Goal: Task Accomplishment & Management: Use online tool/utility

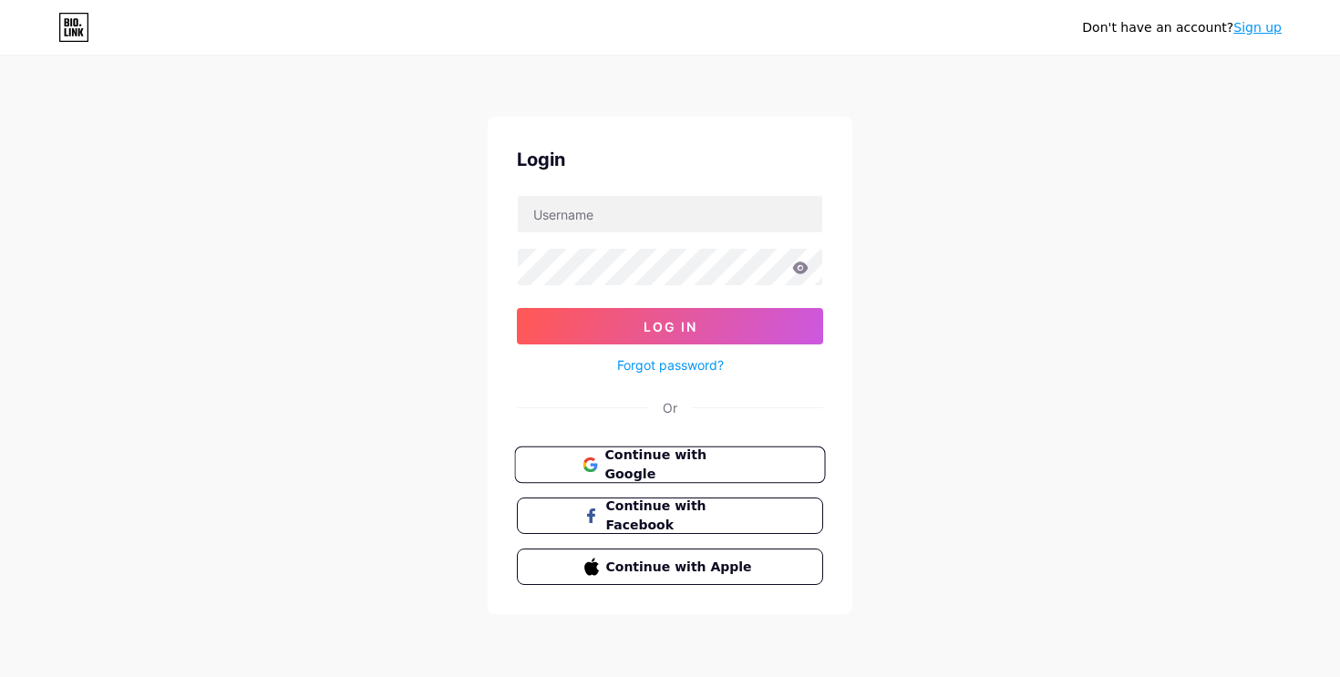
click at [654, 460] on span "Continue with Google" at bounding box center [680, 465] width 152 height 39
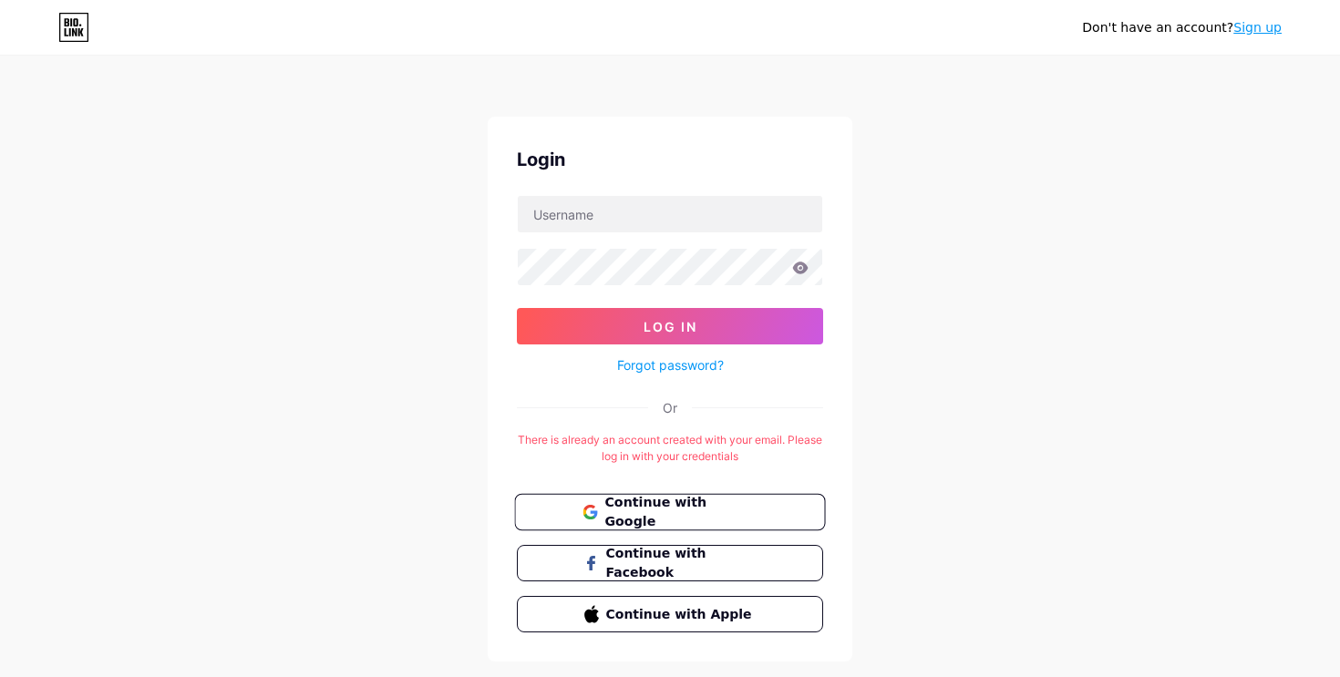
click at [643, 524] on button "Continue with Google" at bounding box center [669, 512] width 311 height 37
type input "[EMAIL_ADDRESS][DOMAIN_NAME]"
click at [808, 270] on icon at bounding box center [800, 268] width 16 height 13
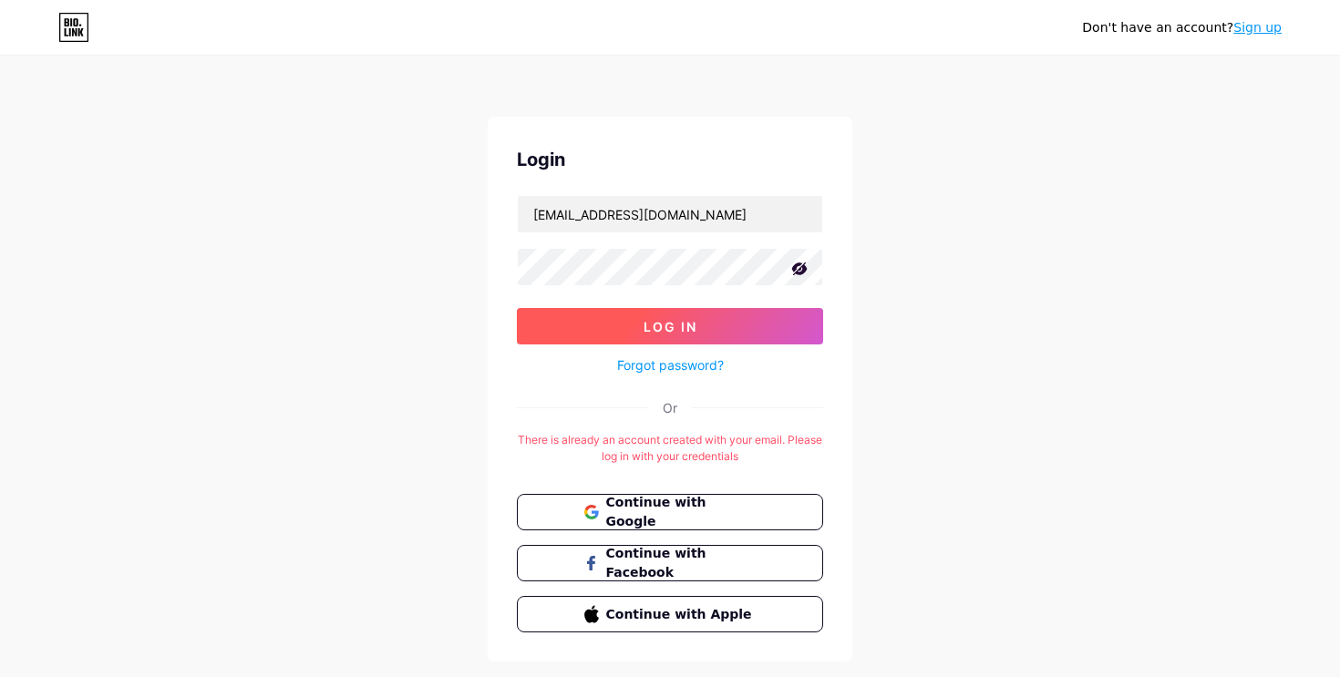
click at [608, 314] on button "Log In" at bounding box center [670, 326] width 306 height 36
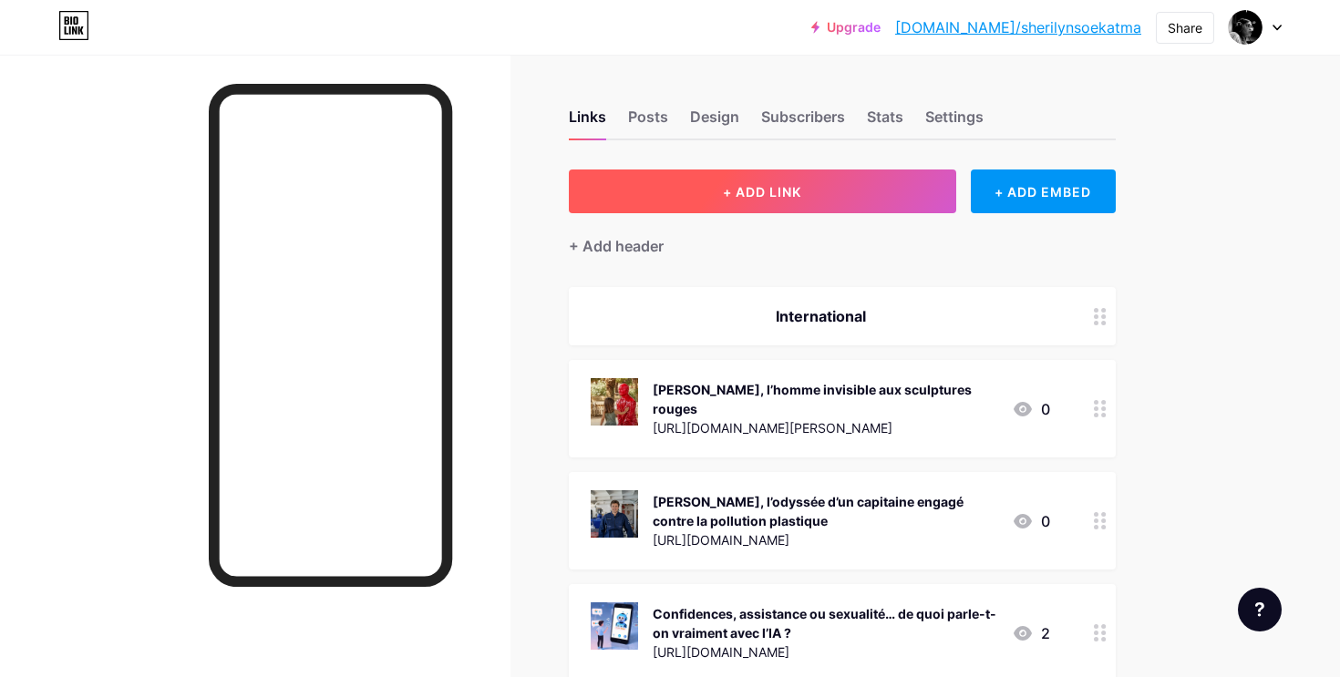
click at [773, 191] on span "+ ADD LINK" at bounding box center [762, 191] width 78 height 15
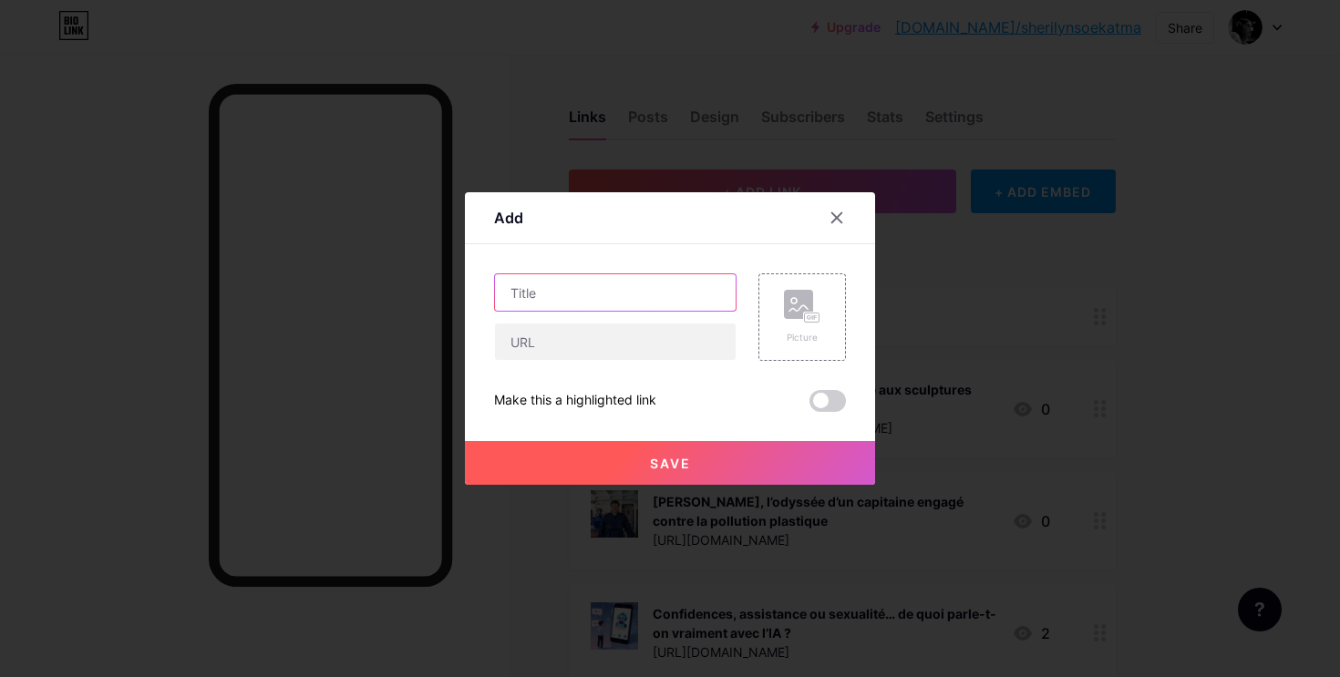
click at [575, 295] on input "text" at bounding box center [615, 292] width 241 height 36
click at [570, 336] on input "text" at bounding box center [615, 342] width 241 height 36
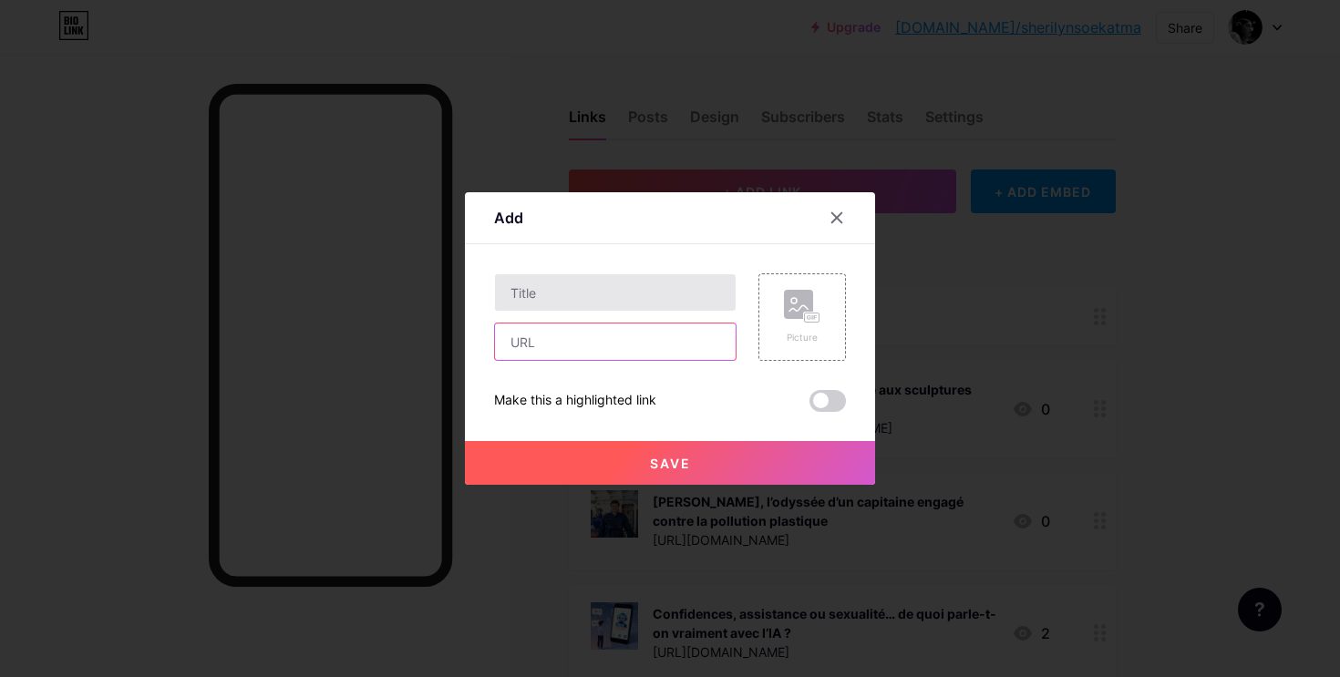
paste input "https://lepetitjournal.com/new-york/communaute/50-pompiers-francais-courront-ma…"
type input "https://lepetitjournal.com/new-york/communaute/50-pompiers-francais-courront-ma…"
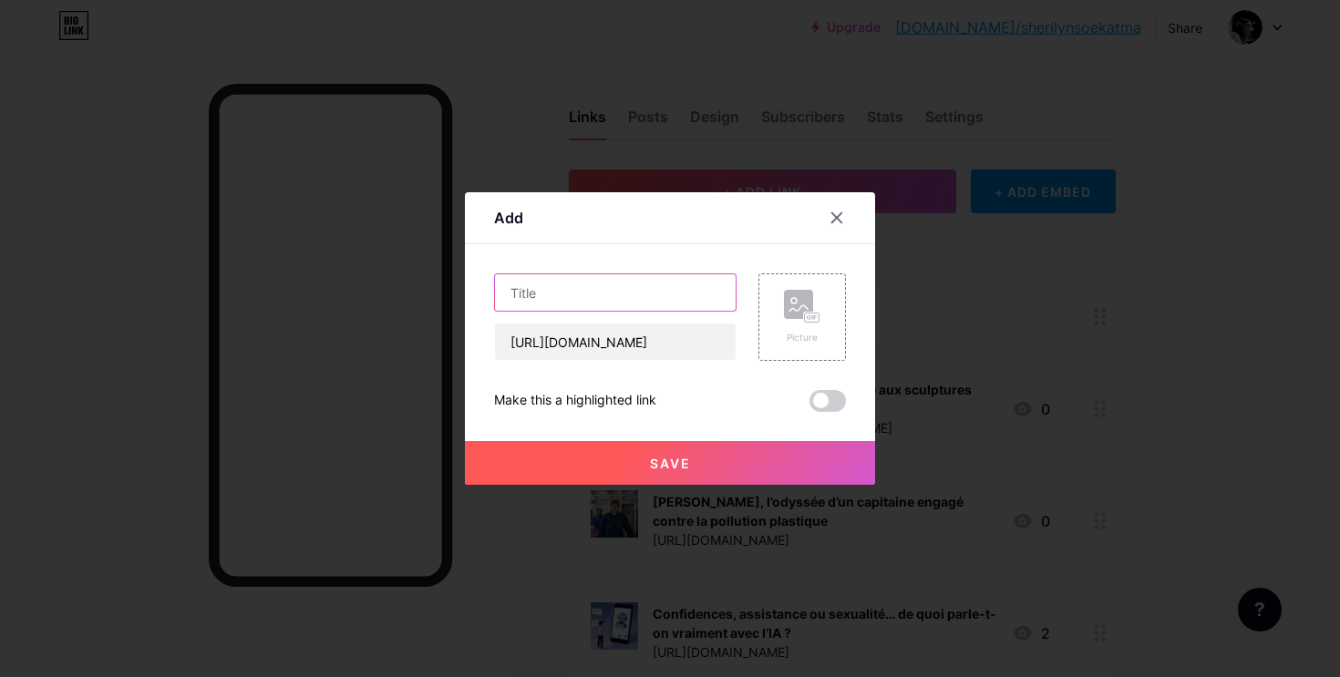
click at [576, 296] on input "text" at bounding box center [615, 292] width 241 height 36
paste input "50 pompiers français courront à Manhattan en hommage aux victimes du 11-Septemb…"
type input "50 pompiers français courront à Manhattan en hommage aux victimes du 11-Septemb…"
click at [803, 332] on div "Picture" at bounding box center [802, 338] width 36 height 14
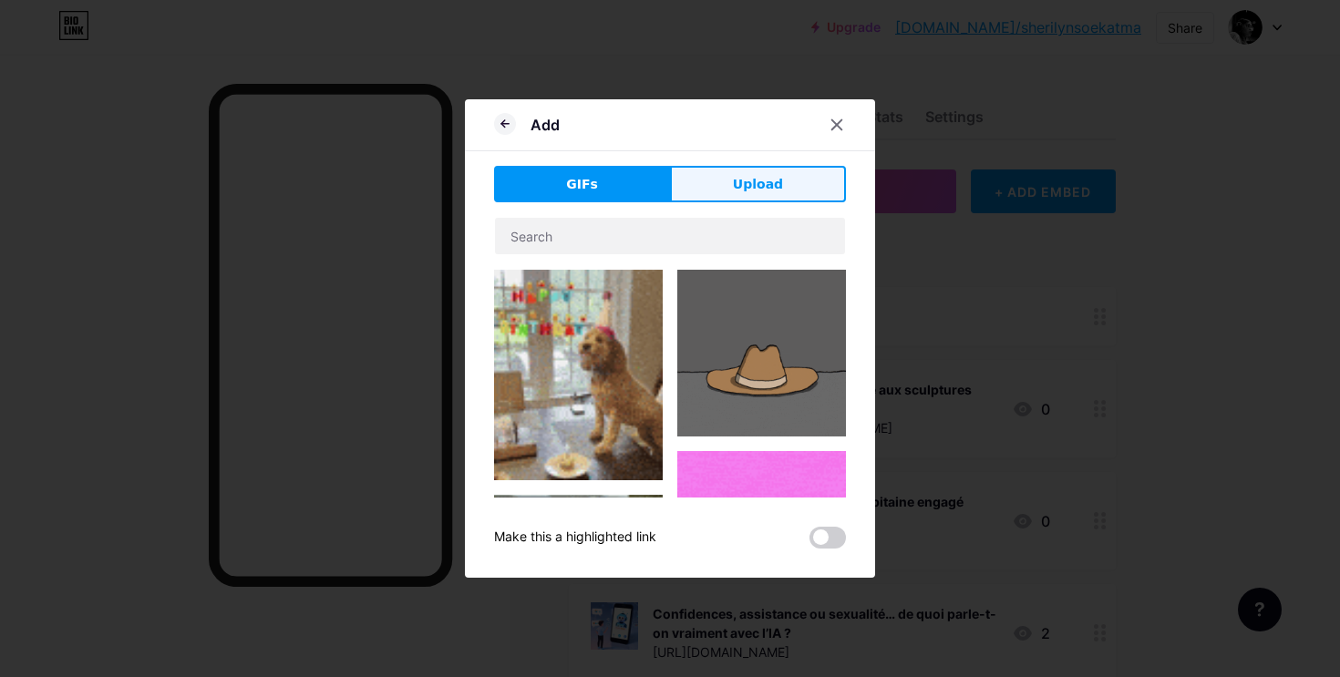
click at [760, 194] on button "Upload" at bounding box center [758, 184] width 176 height 36
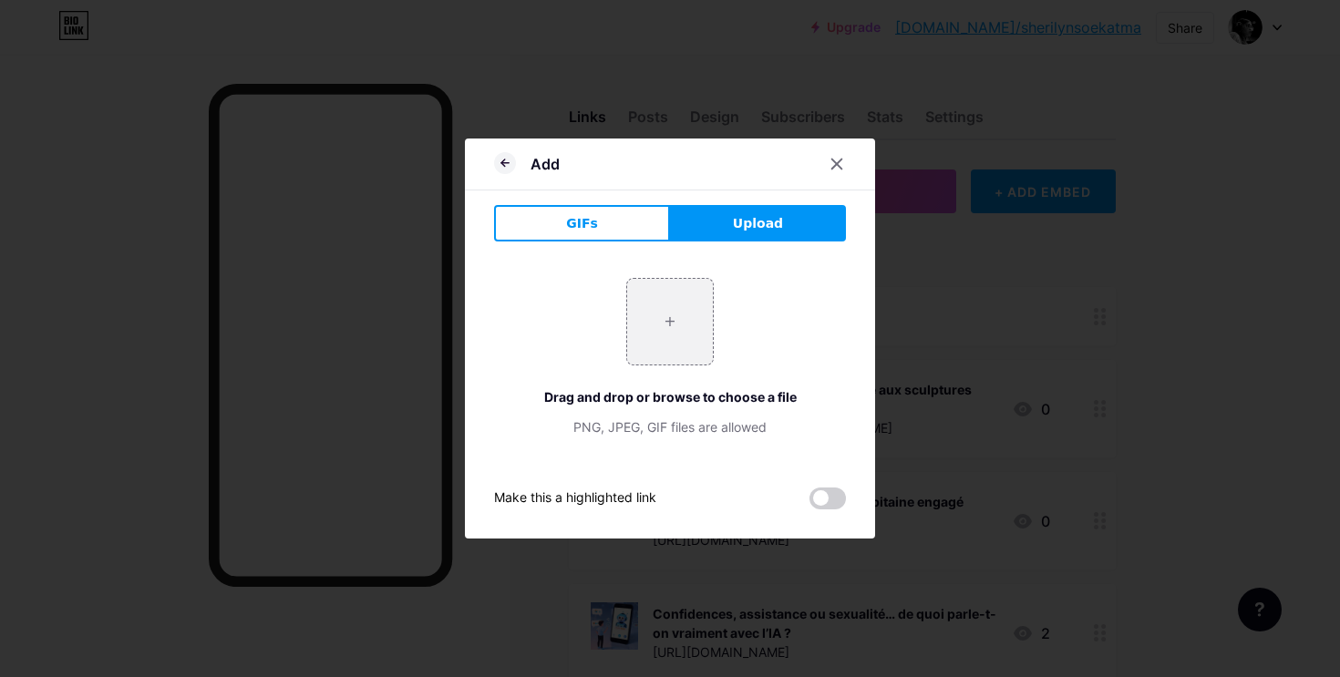
click at [648, 368] on div "+ Drag and drop or browse to choose a file PNG, JPEG, GIF files are allowed" at bounding box center [670, 357] width 352 height 159
click at [669, 339] on input "file" at bounding box center [670, 322] width 86 height 86
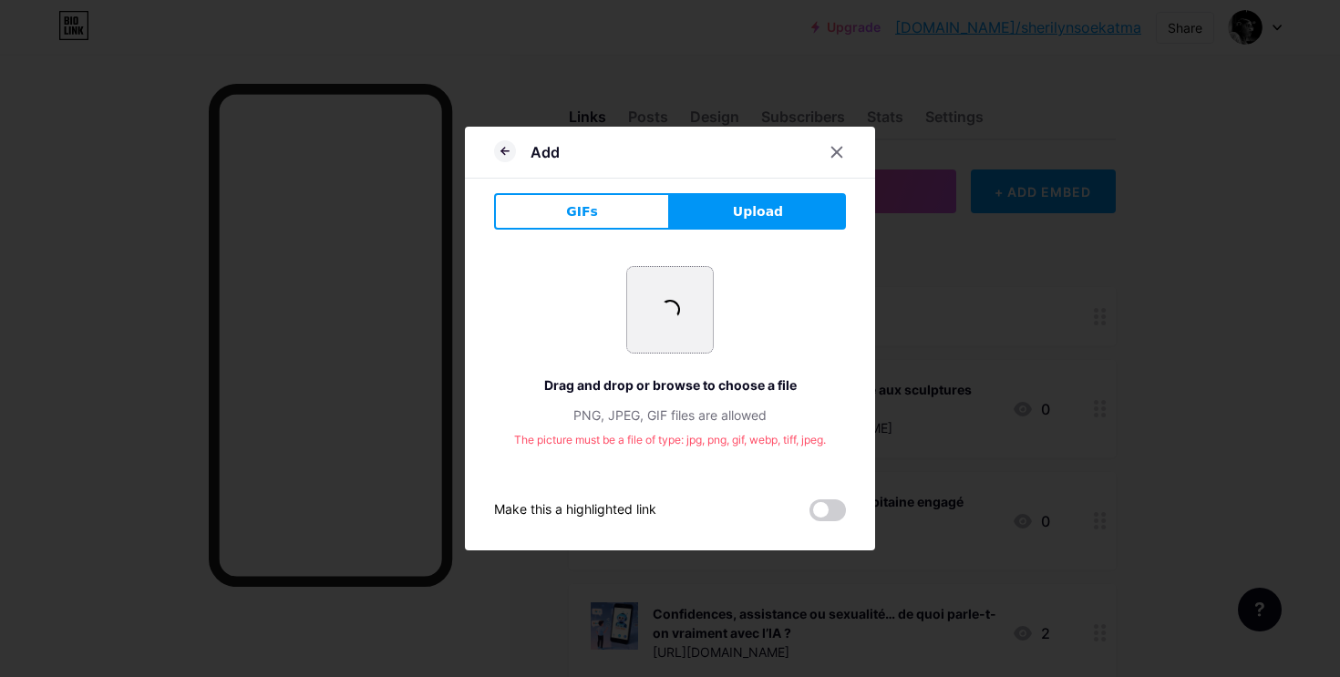
click at [696, 315] on input "file" at bounding box center [670, 310] width 86 height 86
click at [697, 305] on input "file" at bounding box center [670, 310] width 86 height 86
type input "C:\fakepath\Capture d’écran 2025-09-10 à 19.00.49.png"
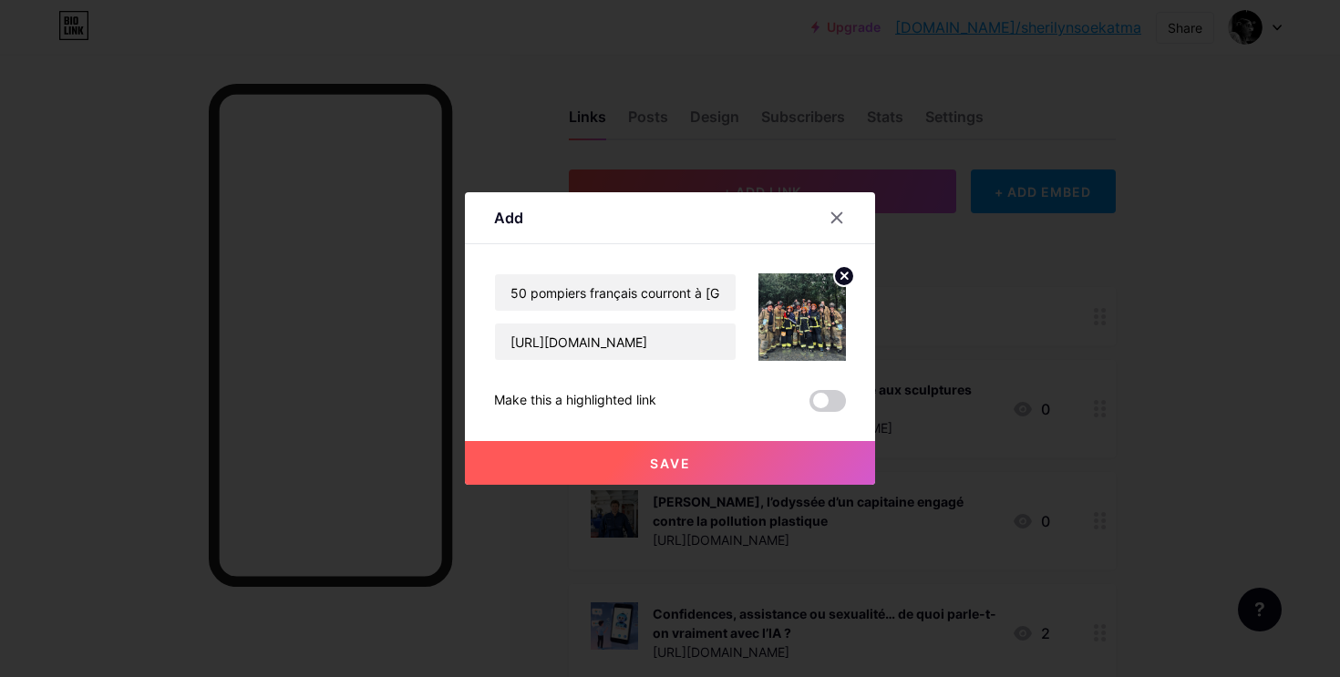
click at [686, 466] on span "Save" at bounding box center [670, 463] width 41 height 15
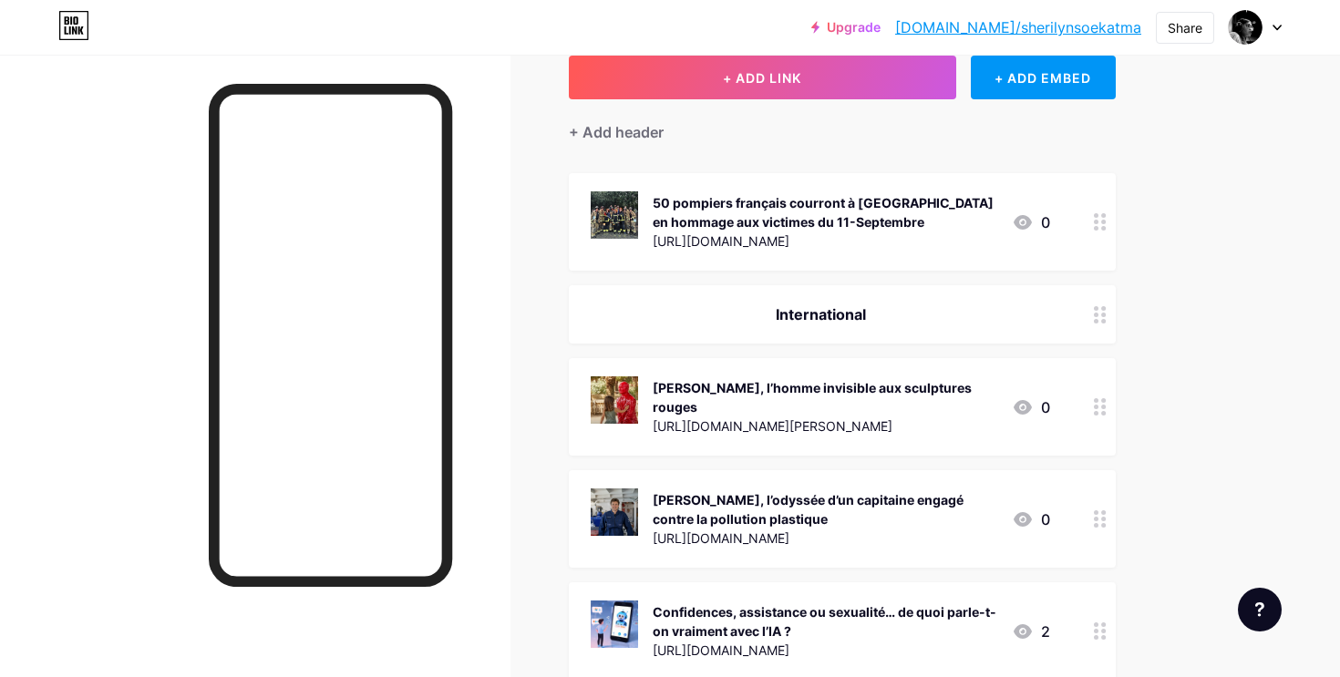
scroll to position [135, 0]
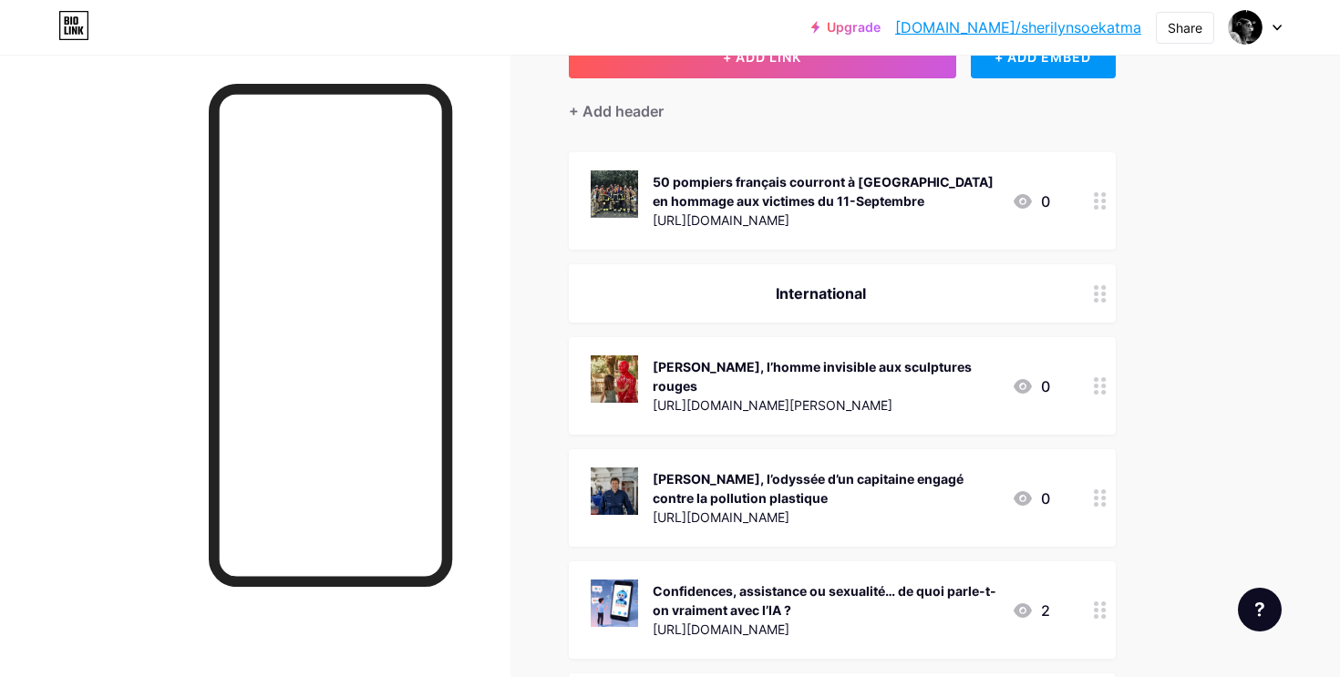
drag, startPoint x: 868, startPoint y: 195, endPoint x: 859, endPoint y: 498, distance: 302.8
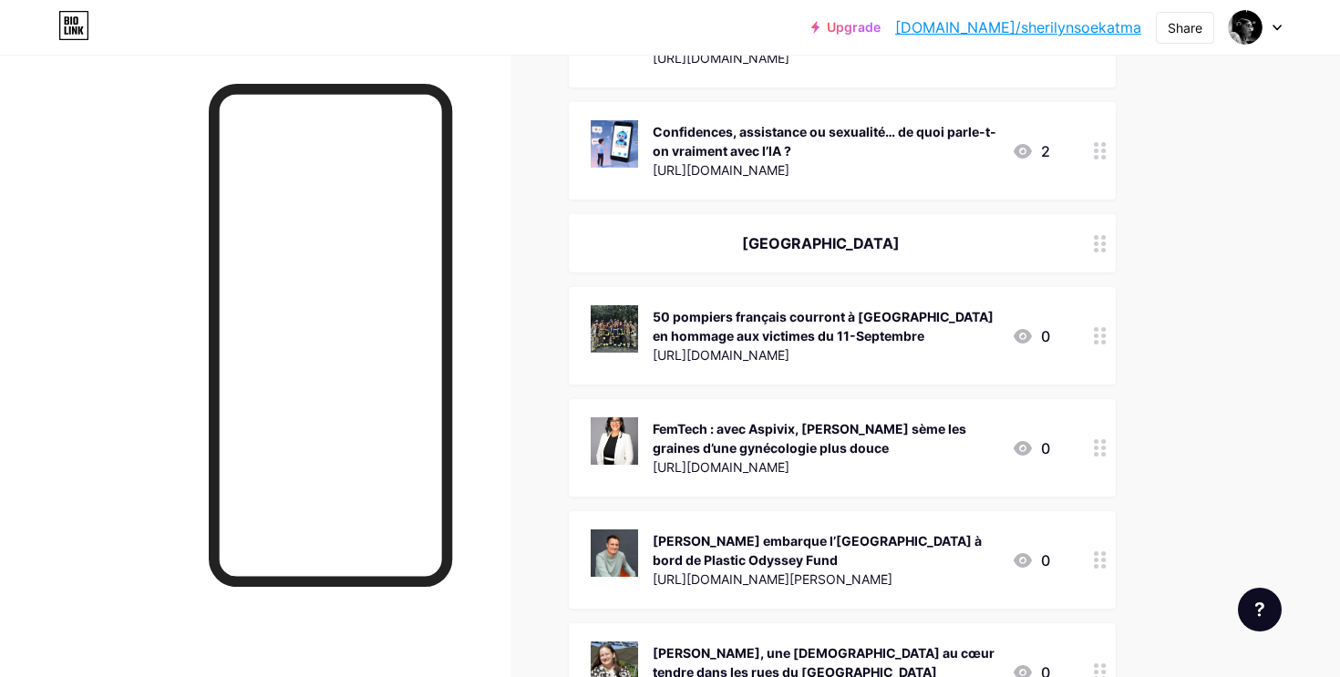
scroll to position [478, 0]
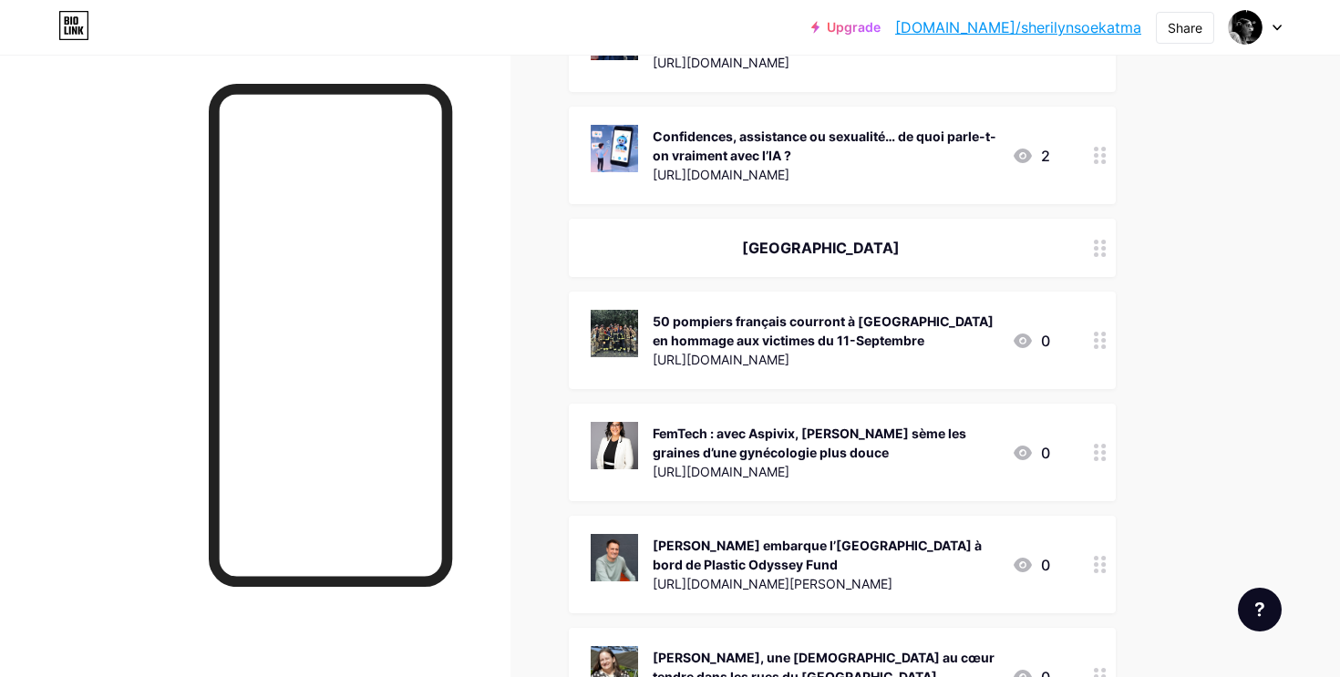
click at [923, 350] on div "https://lepetitjournal.com/new-york/communaute/50-pompiers-francais-courront-ma…" at bounding box center [825, 359] width 345 height 19
click at [820, 371] on span at bounding box center [828, 368] width 36 height 22
click at [810, 373] on input "checkbox" at bounding box center [810, 373] width 0 height 0
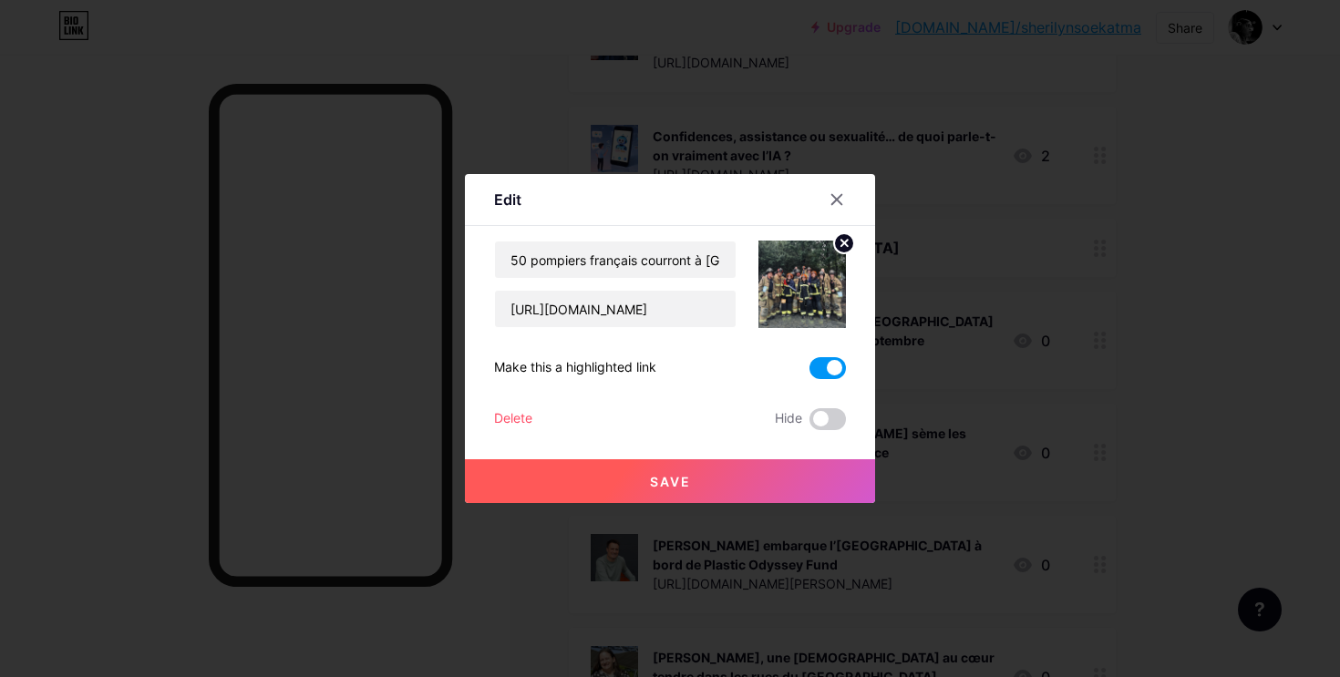
click at [742, 482] on button "Save" at bounding box center [670, 481] width 410 height 44
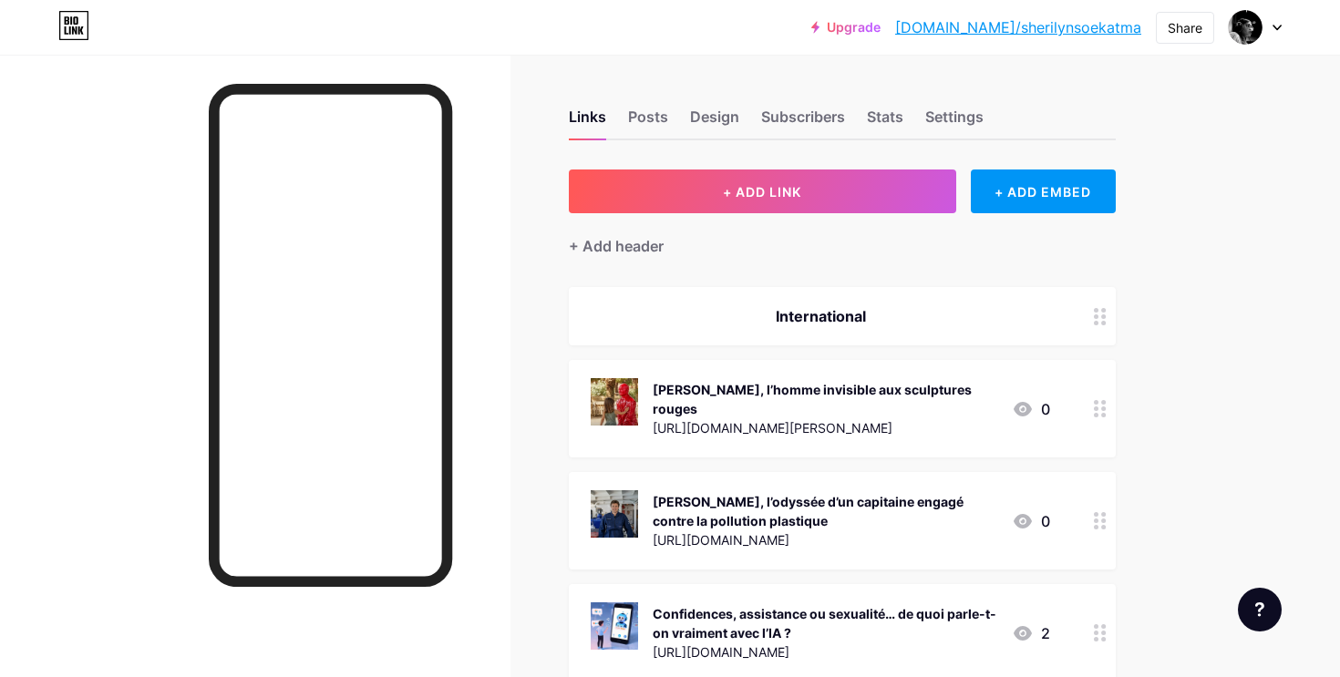
scroll to position [0, 0]
